Goal: Submit feedback/report problem

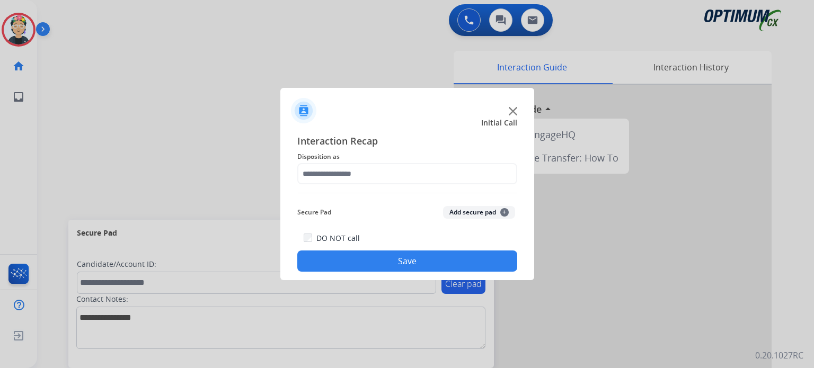
click at [514, 112] on img at bounding box center [513, 111] width 8 height 8
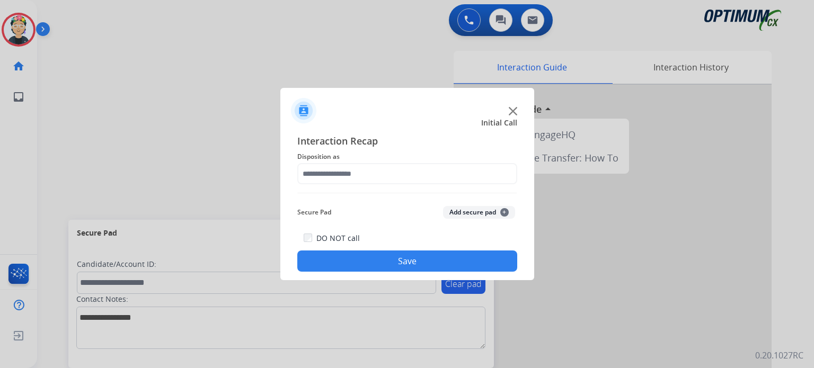
click at [514, 112] on img at bounding box center [513, 111] width 8 height 8
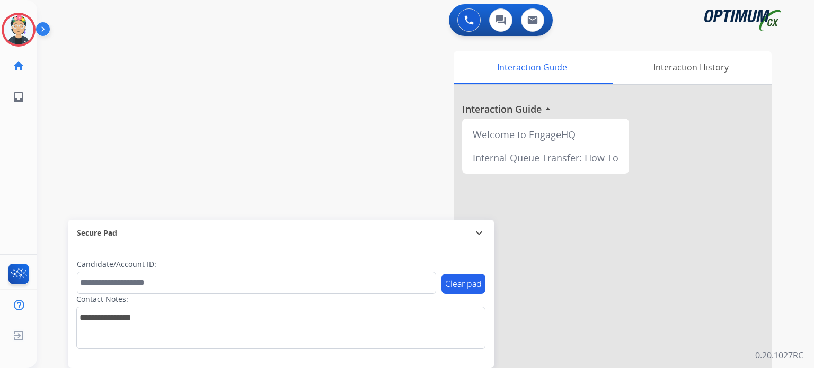
click at [514, 112] on div at bounding box center [613, 283] width 318 height 396
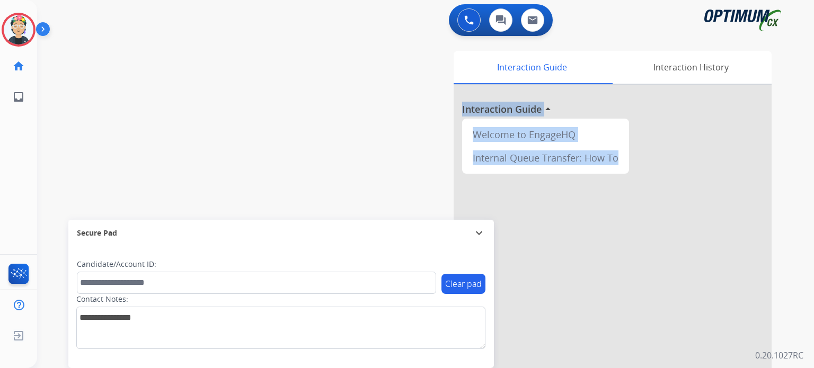
click at [514, 112] on h3 "Interaction Guide" at bounding box center [502, 109] width 80 height 15
